Goal: Information Seeking & Learning: Find specific fact

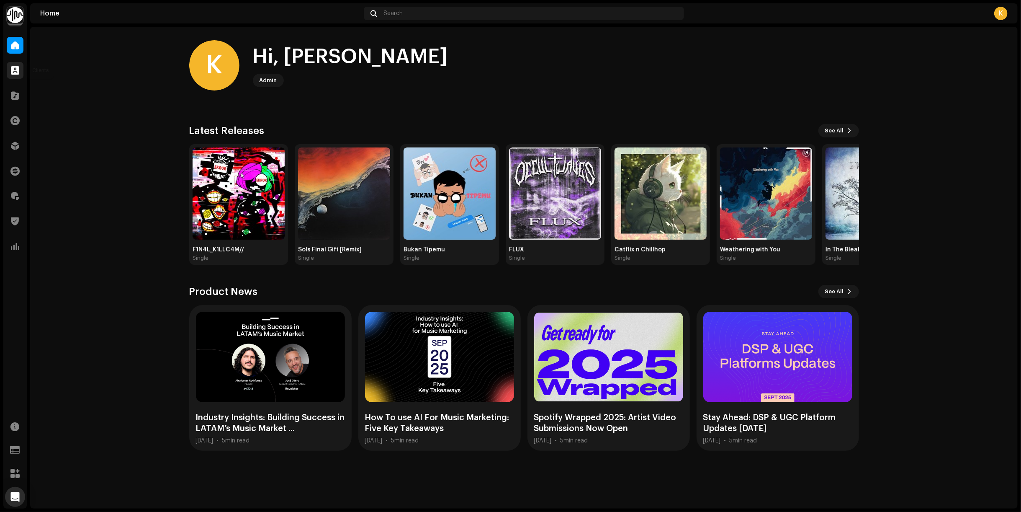
click at [15, 71] on span at bounding box center [15, 70] width 8 height 7
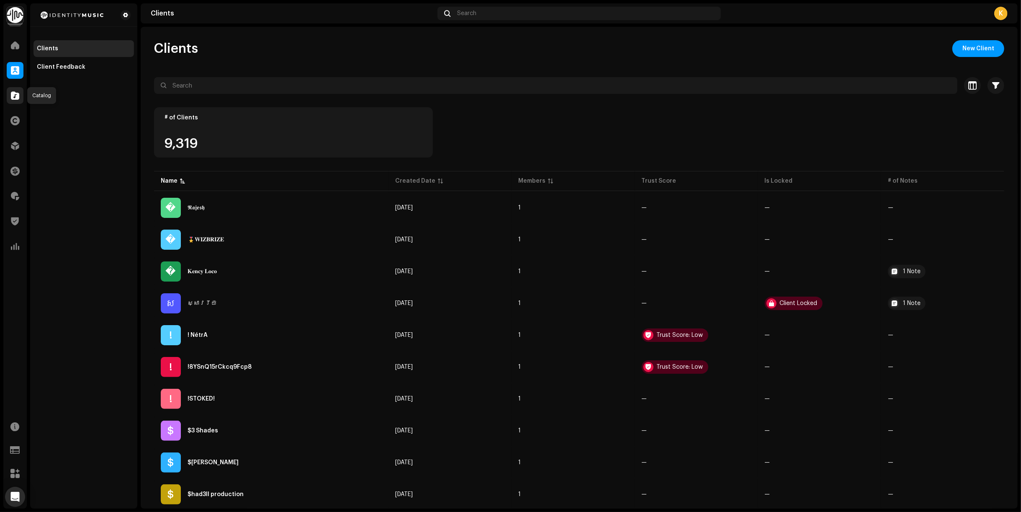
click at [13, 93] on span at bounding box center [15, 95] width 8 height 7
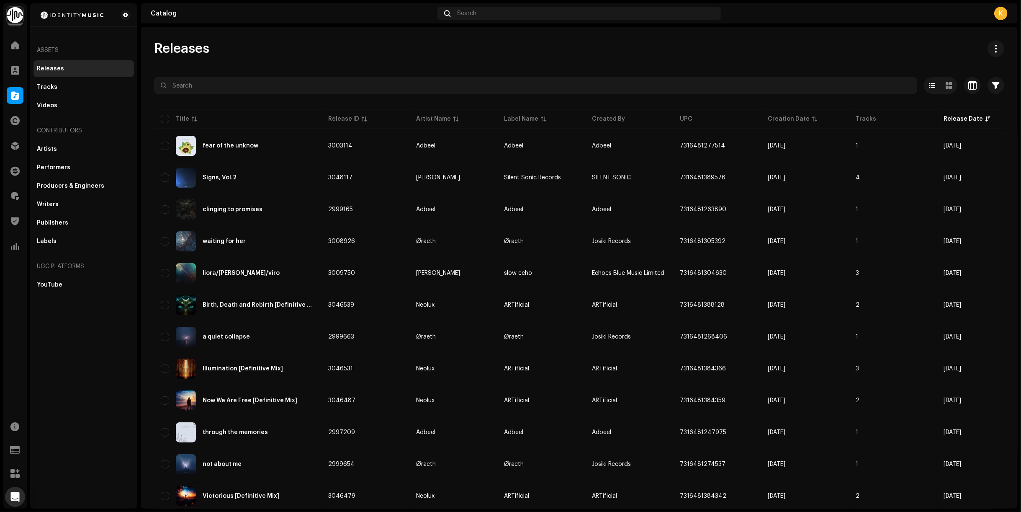
drag, startPoint x: 156, startPoint y: 44, endPoint x: 226, endPoint y: 45, distance: 69.9
click at [224, 45] on div "Releases" at bounding box center [579, 48] width 850 height 17
click at [226, 45] on div "Releases" at bounding box center [579, 48] width 850 height 17
click at [13, 145] on span at bounding box center [15, 145] width 8 height 7
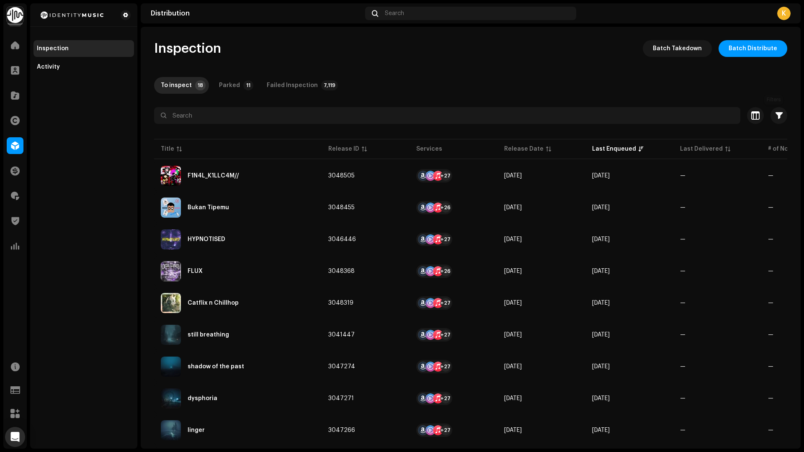
click at [783, 116] on div "Inspection Batch Takedown Batch Distribute To inspect 18 Parked 11 Failed Inspe…" at bounding box center [471, 396] width 660 height 713
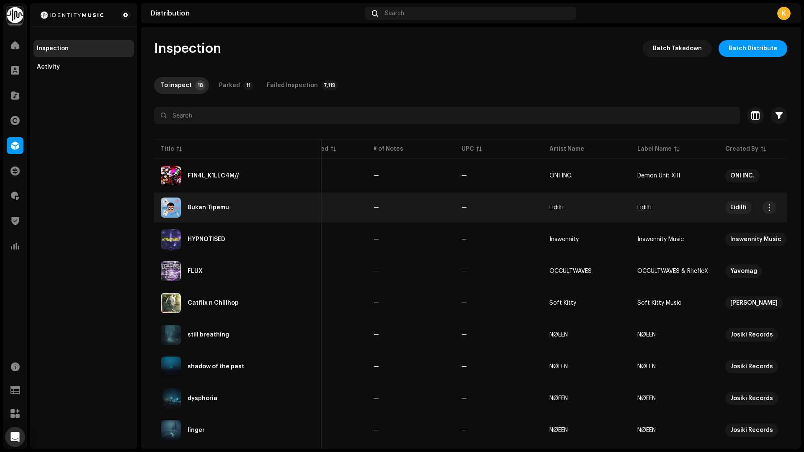
scroll to position [0, 507]
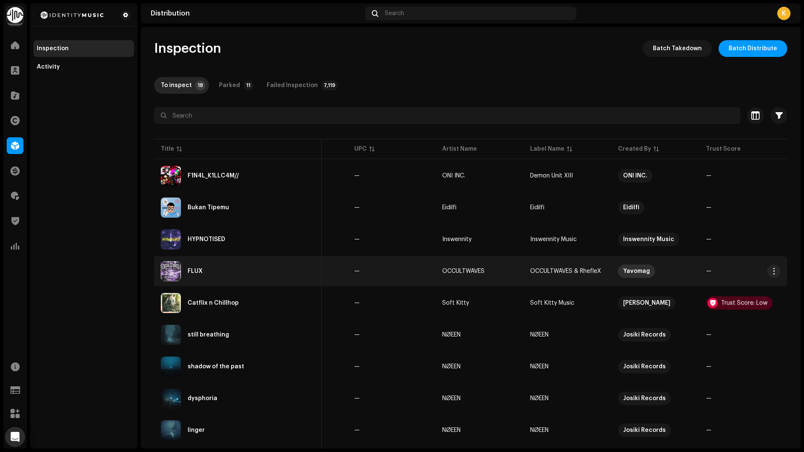
click at [633, 270] on div "Yavomag" at bounding box center [636, 271] width 27 height 13
copy div "Yavomag"
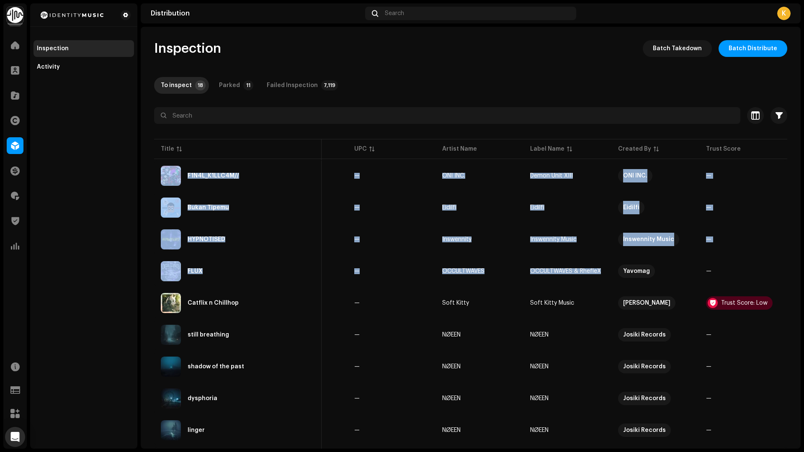
drag, startPoint x: 618, startPoint y: 270, endPoint x: 970, endPoint y: 187, distance: 361.4
click at [803, 187] on html "Identity Music Home Clients Catalog Rights Distribution Finance Royalties Trust…" at bounding box center [402, 226] width 804 height 452
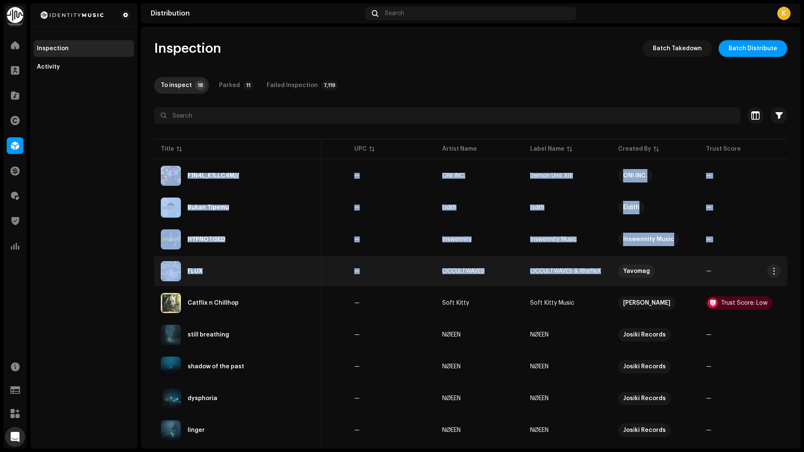
click at [657, 273] on re-a-table-vip "Yavomag" at bounding box center [655, 271] width 75 height 13
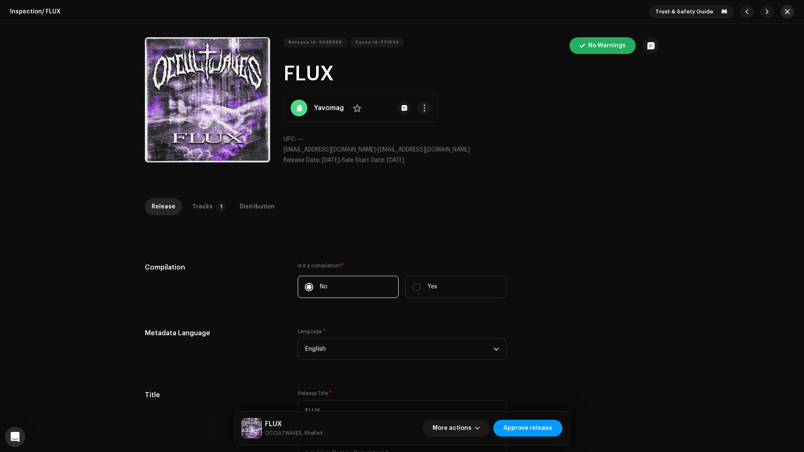
click at [783, 6] on button "button" at bounding box center [786, 11] width 13 height 13
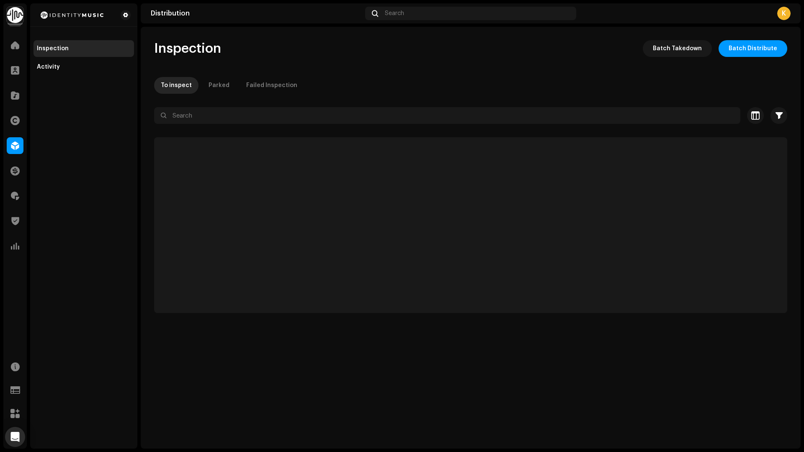
click at [534, 66] on div "Inspection Batch Takedown Batch Distribute To inspect Parked Failed Inspection …" at bounding box center [471, 176] width 660 height 273
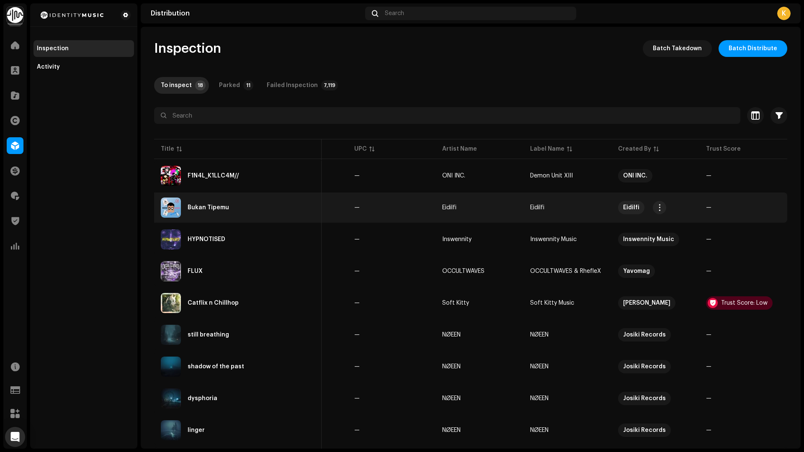
scroll to position [0, 507]
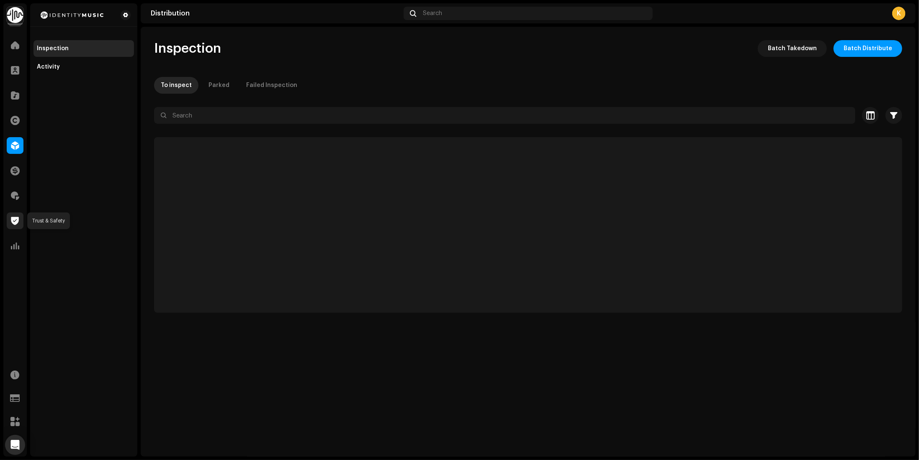
click at [13, 219] on span at bounding box center [15, 221] width 8 height 7
click at [17, 195] on span at bounding box center [15, 196] width 8 height 7
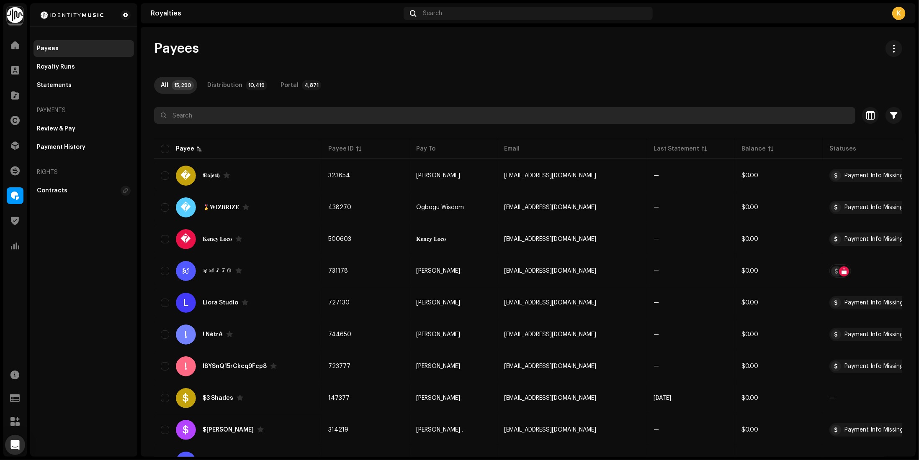
click at [208, 115] on input "text" at bounding box center [504, 115] width 701 height 17
paste input "618539"
type input "618539"
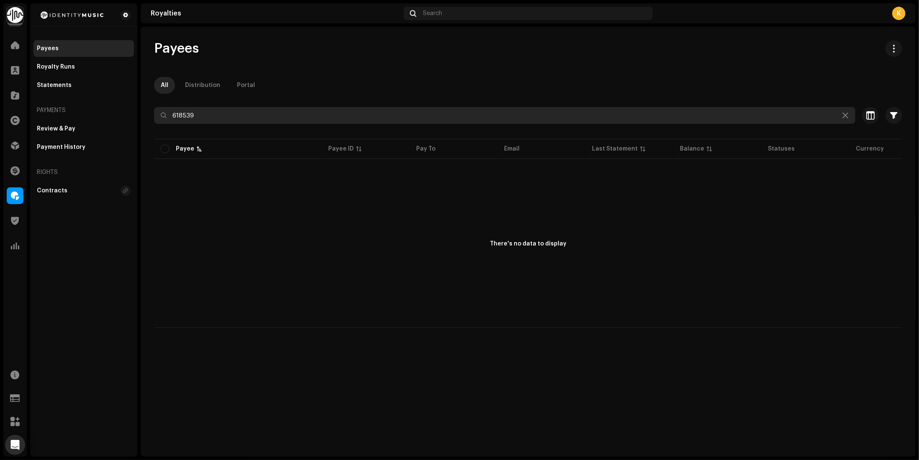
drag, startPoint x: 210, startPoint y: 118, endPoint x: 152, endPoint y: 117, distance: 58.2
click at [152, 117] on div "Payees All Distribution Portal 618539 Selected 0 Deselect all 0 Options Filters…" at bounding box center [528, 184] width 775 height 288
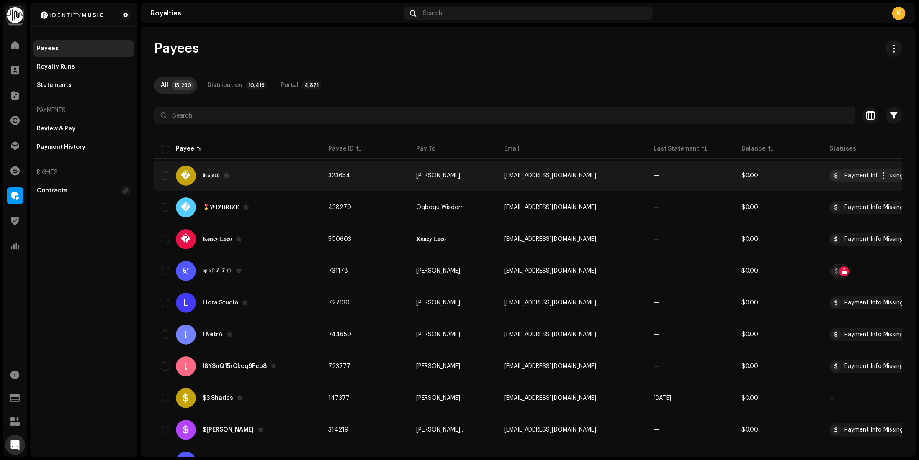
click at [281, 172] on div "� 𝕽𝖆𝖏𝖊𝖘𝖍" at bounding box center [238, 176] width 154 height 20
